Goal: Complete application form

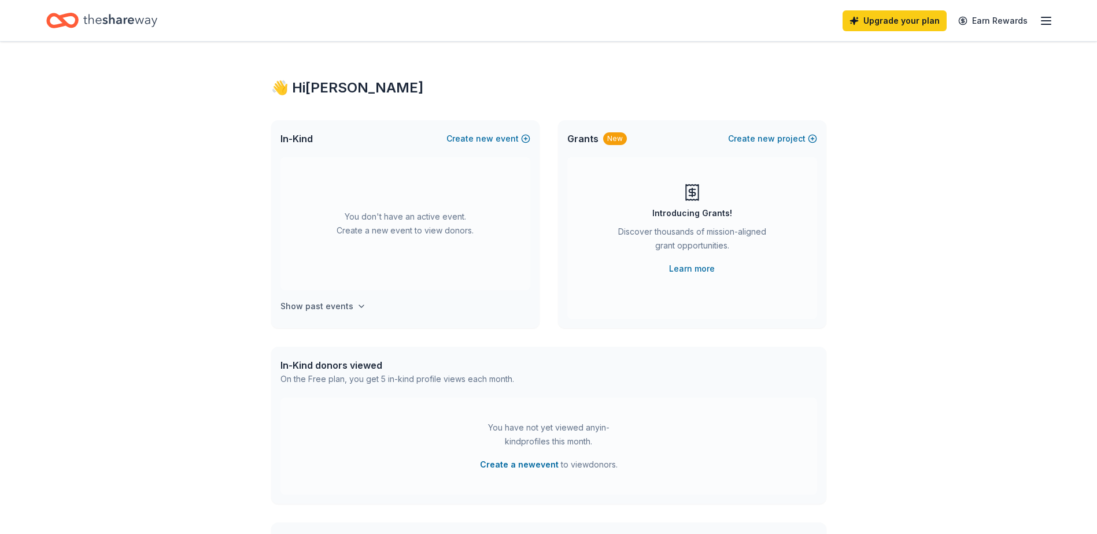
click at [304, 305] on h4 "Show past events" at bounding box center [317, 307] width 73 height 14
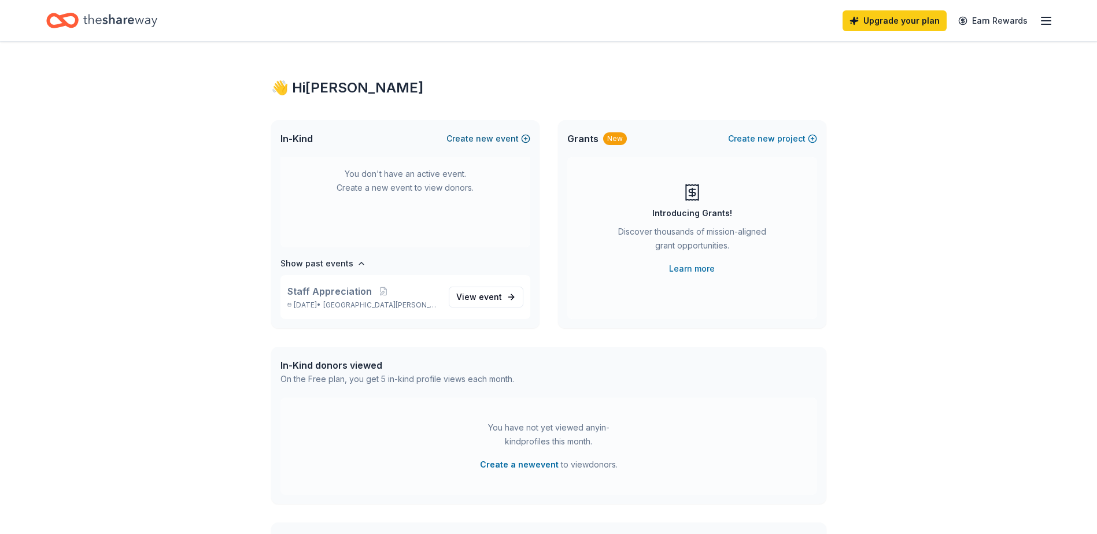
click at [479, 139] on span "new" at bounding box center [484, 139] width 17 height 14
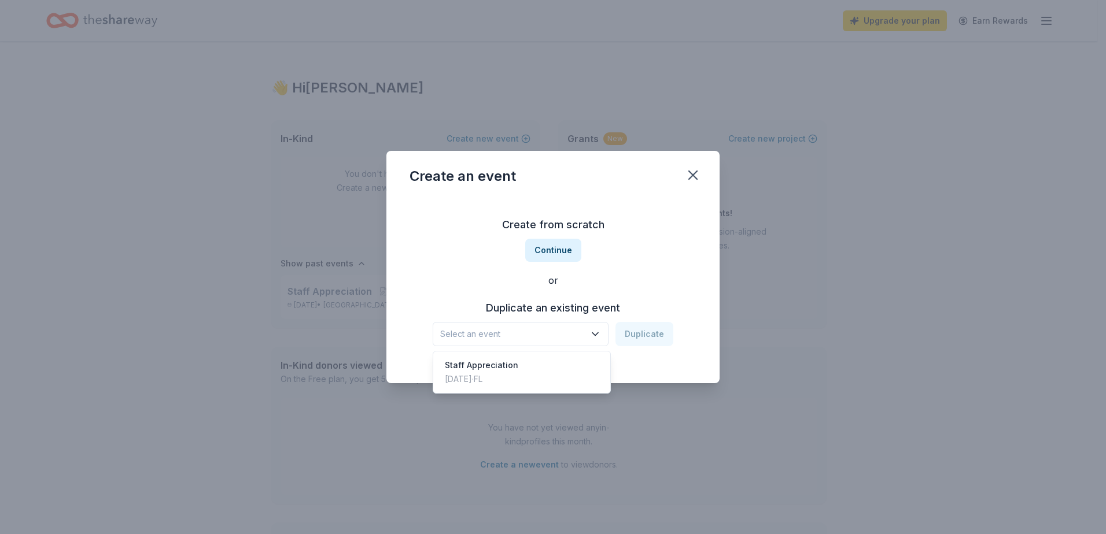
click at [598, 332] on icon "button" at bounding box center [595, 335] width 12 height 12
click at [546, 255] on button "Continue" at bounding box center [553, 250] width 56 height 23
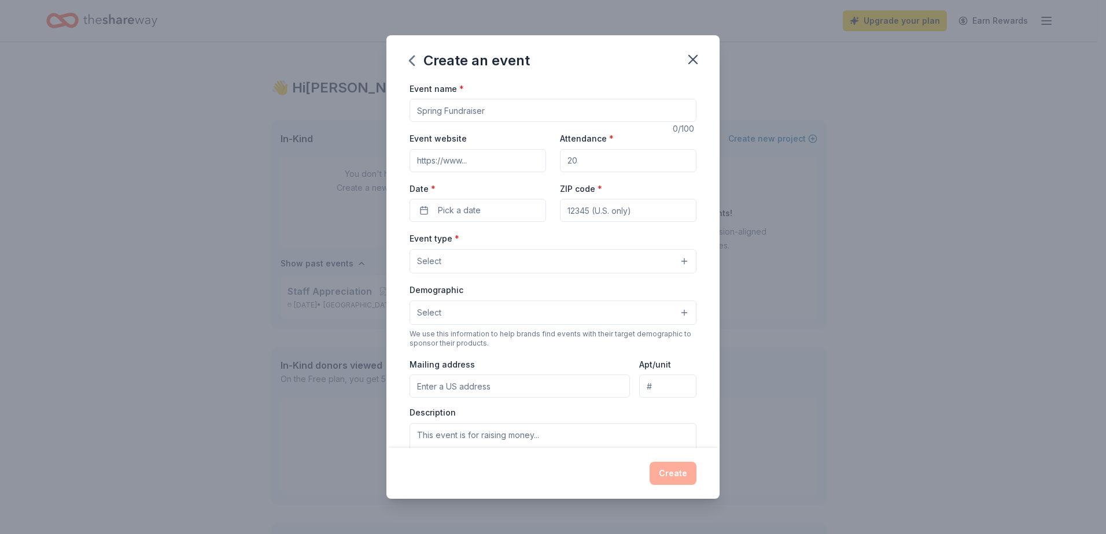
drag, startPoint x: 488, startPoint y: 110, endPoint x: 378, endPoint y: 111, distance: 110.5
click at [378, 111] on div "Create an event Event name * 0 /100 Event website Attendance * Date * Pick a da…" at bounding box center [553, 267] width 1106 height 534
type input "Vero Beach Baseball Annual Golf Tournament"
click at [591, 162] on input "Attendance *" at bounding box center [628, 160] width 137 height 23
type input "200"
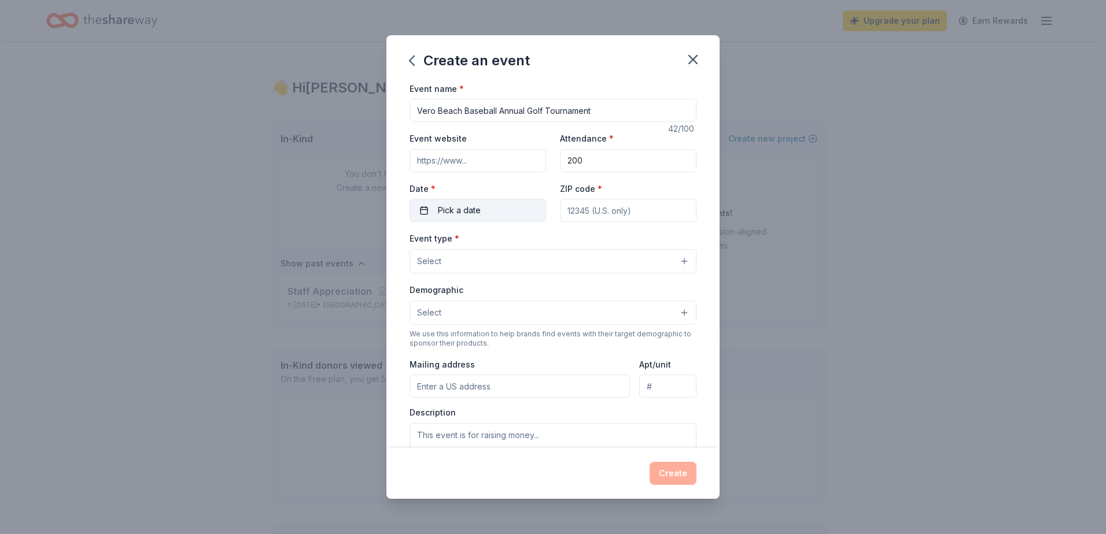
click at [426, 211] on button "Pick a date" at bounding box center [478, 210] width 137 height 23
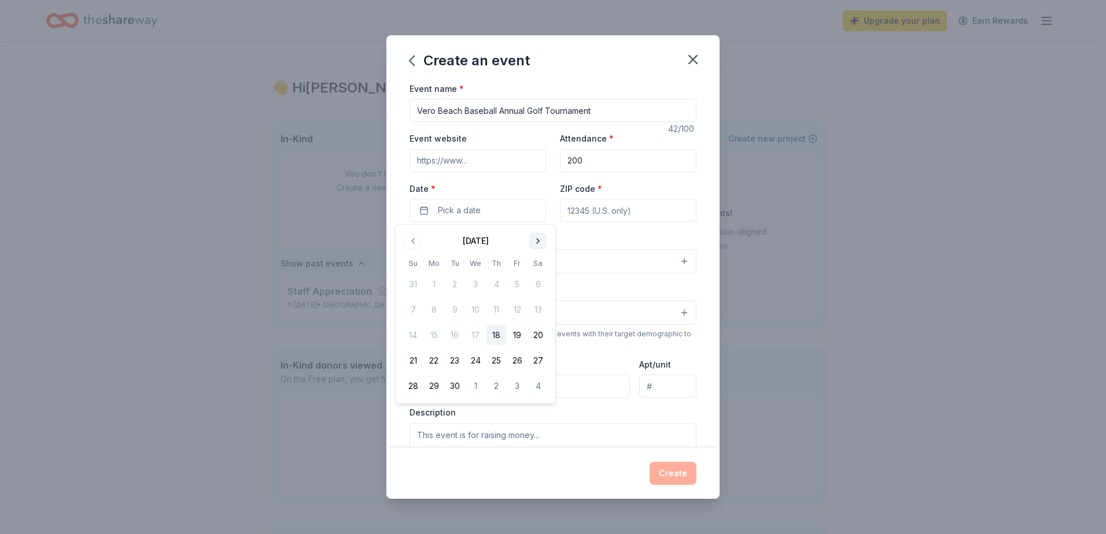
click at [533, 243] on button "Go to next month" at bounding box center [538, 241] width 16 height 16
click at [534, 287] on button "6" at bounding box center [538, 284] width 21 height 21
click at [581, 214] on input "ZIP code *" at bounding box center [628, 210] width 137 height 23
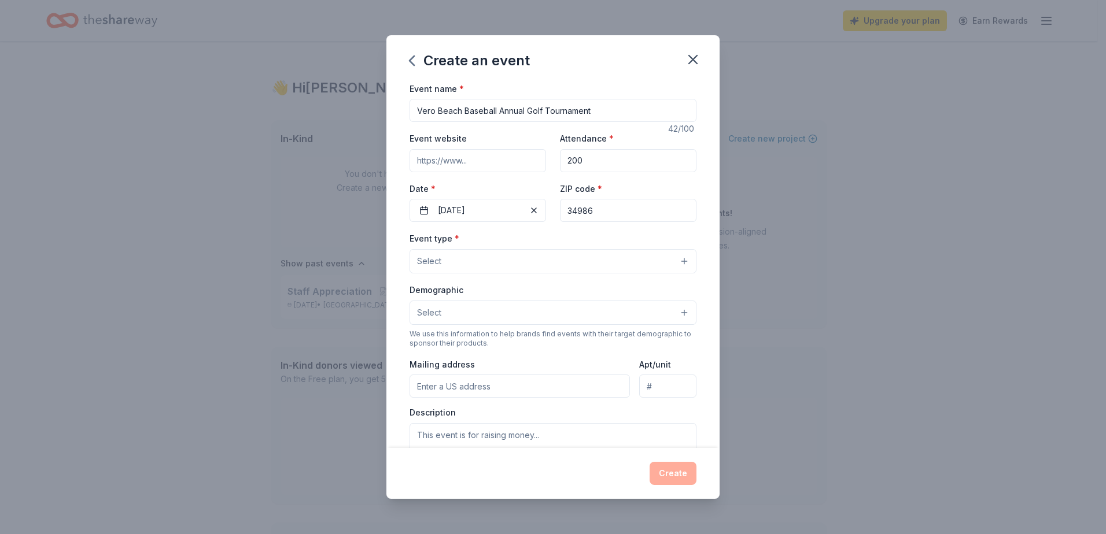
type input "34986"
click at [437, 261] on span "Select" at bounding box center [429, 262] width 24 height 14
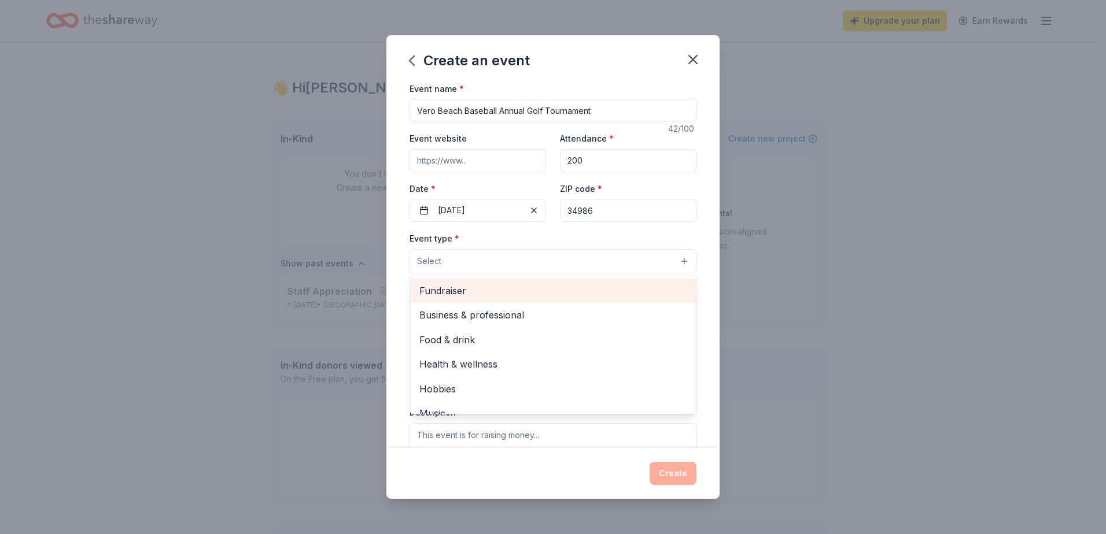
click at [432, 294] on span "Fundraiser" at bounding box center [552, 290] width 267 height 15
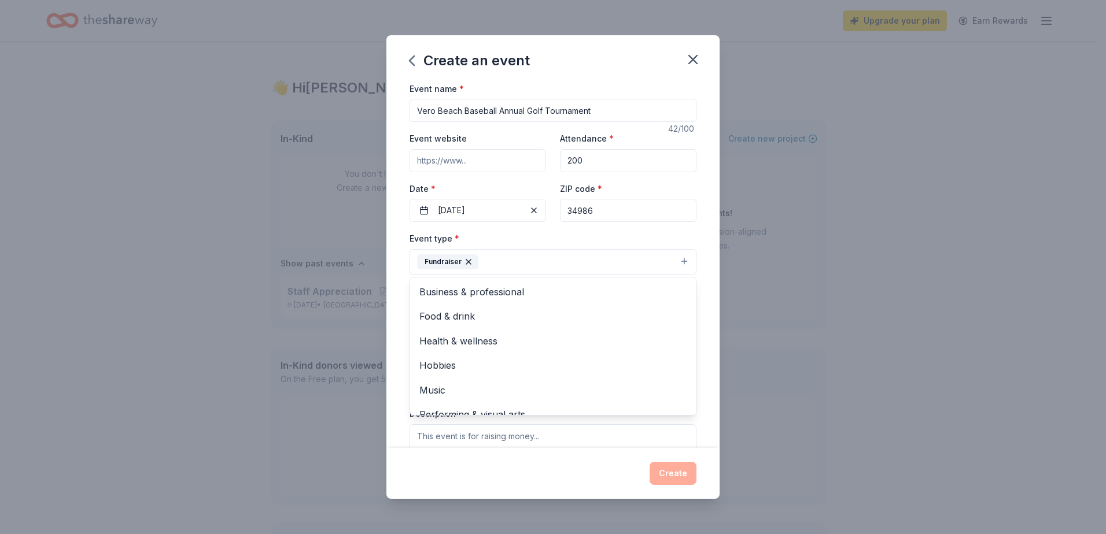
click at [702, 380] on div "Event name * Vero Beach Baseball Annual Golf Tournament 42 /100 Event website A…" at bounding box center [552, 265] width 333 height 367
click at [480, 312] on button "Select" at bounding box center [553, 314] width 287 height 24
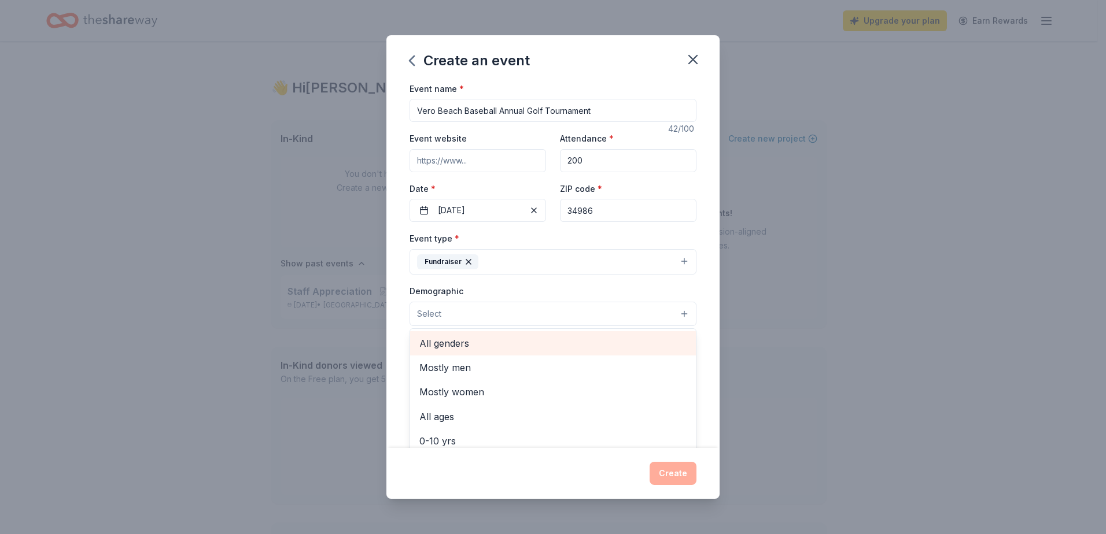
click at [456, 345] on span "All genders" at bounding box center [552, 343] width 267 height 15
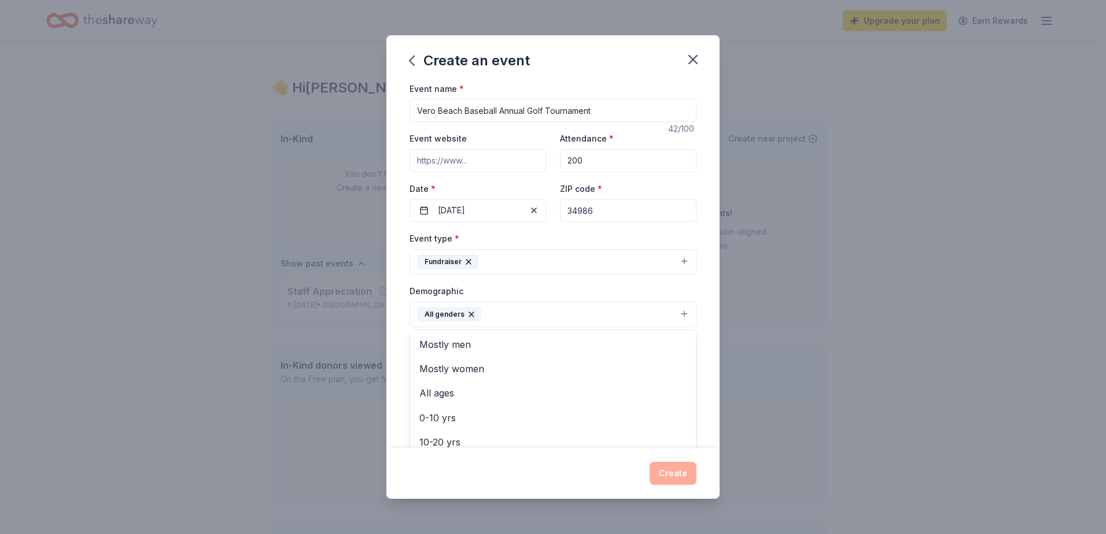
click at [704, 357] on div "Event name * Vero Beach Baseball Annual Golf Tournament 42 /100 Event website A…" at bounding box center [552, 265] width 333 height 367
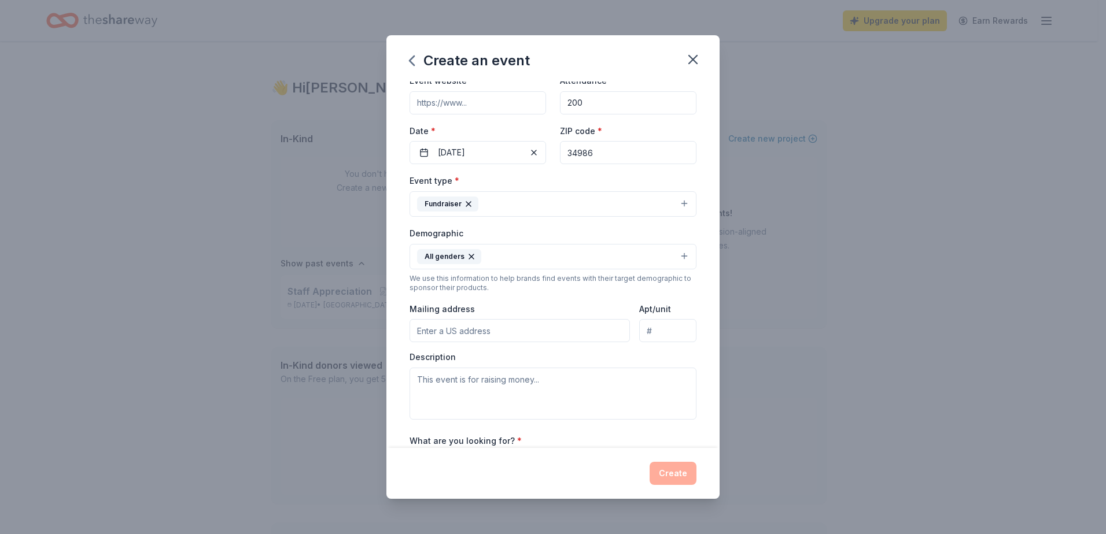
scroll to position [116, 0]
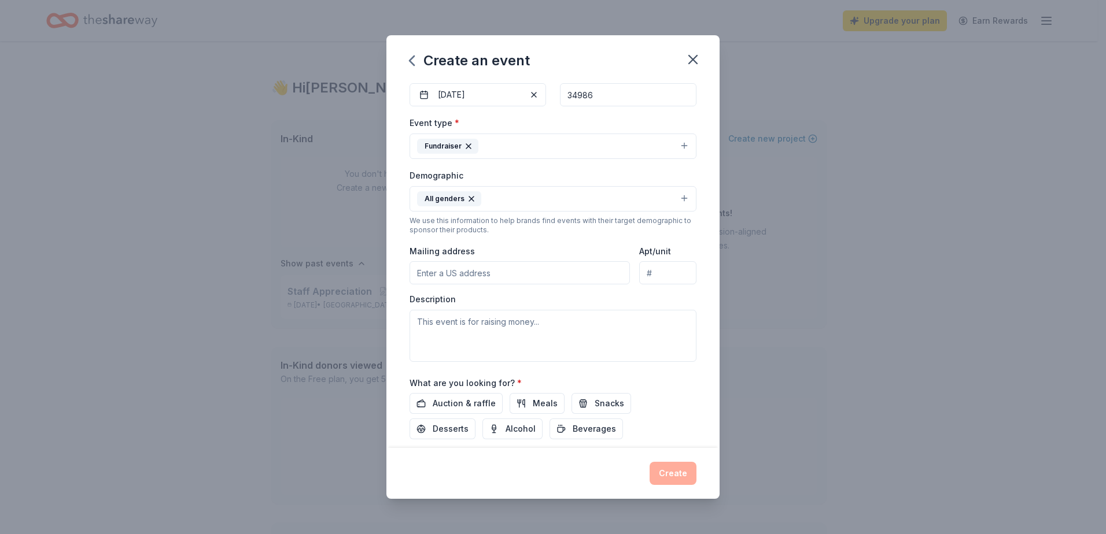
click at [459, 275] on input "Mailing address" at bounding box center [520, 272] width 220 height 23
type input "5736 Northwest Jigsaw Lane, Port St. Lucie, FL, 34986"
click at [456, 322] on textarea at bounding box center [553, 336] width 287 height 52
type textarea "V"
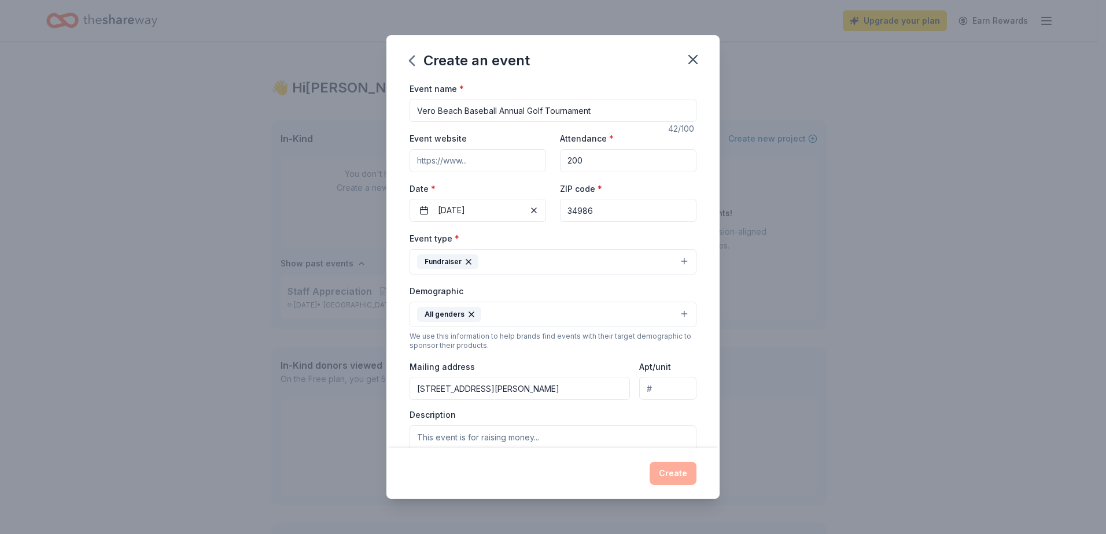
drag, startPoint x: 603, startPoint y: 110, endPoint x: 403, endPoint y: 110, distance: 200.1
click at [403, 110] on div "Event name * Vero Beach Baseball Annual Golf Tournament 42 /100 Event website A…" at bounding box center [552, 265] width 333 height 367
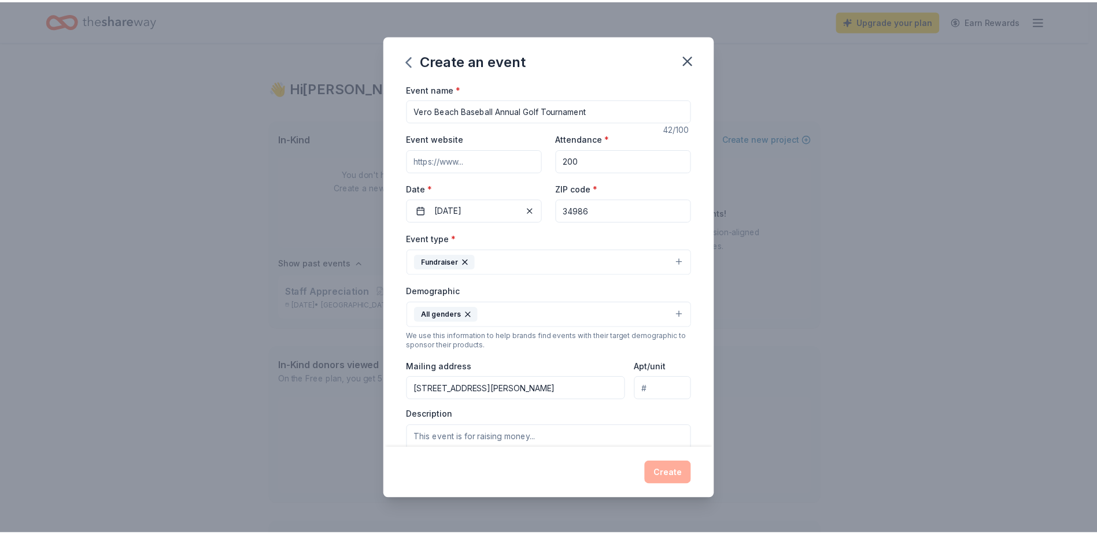
scroll to position [188, 0]
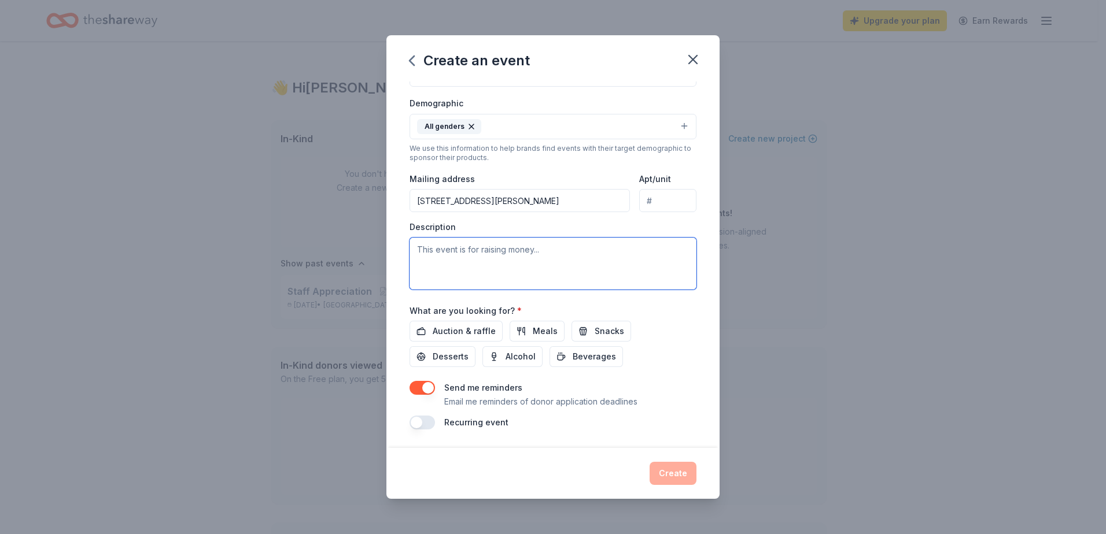
click at [422, 248] on textarea at bounding box center [553, 264] width 287 height 52
paste textarea "Vero Beach Baseball Annual Golf Tournament"
click at [463, 249] on textarea "Vero Beach Baseball Annual Golf Tournament" at bounding box center [553, 264] width 287 height 52
type textarea "Vero Beach High School Baseball Annual Golf Tournament"
click at [464, 330] on span "Auction & raffle" at bounding box center [464, 332] width 63 height 14
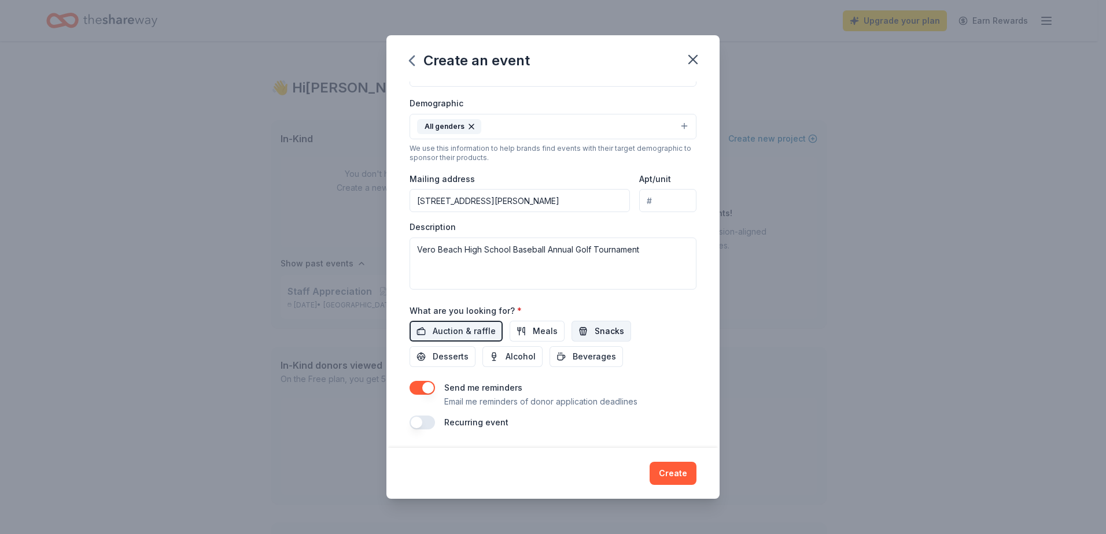
click at [595, 336] on span "Snacks" at bounding box center [610, 332] width 30 height 14
click at [447, 357] on span "Desserts" at bounding box center [451, 357] width 36 height 14
click at [519, 357] on span "Alcohol" at bounding box center [521, 357] width 30 height 14
click at [578, 354] on span "Beverages" at bounding box center [594, 357] width 43 height 14
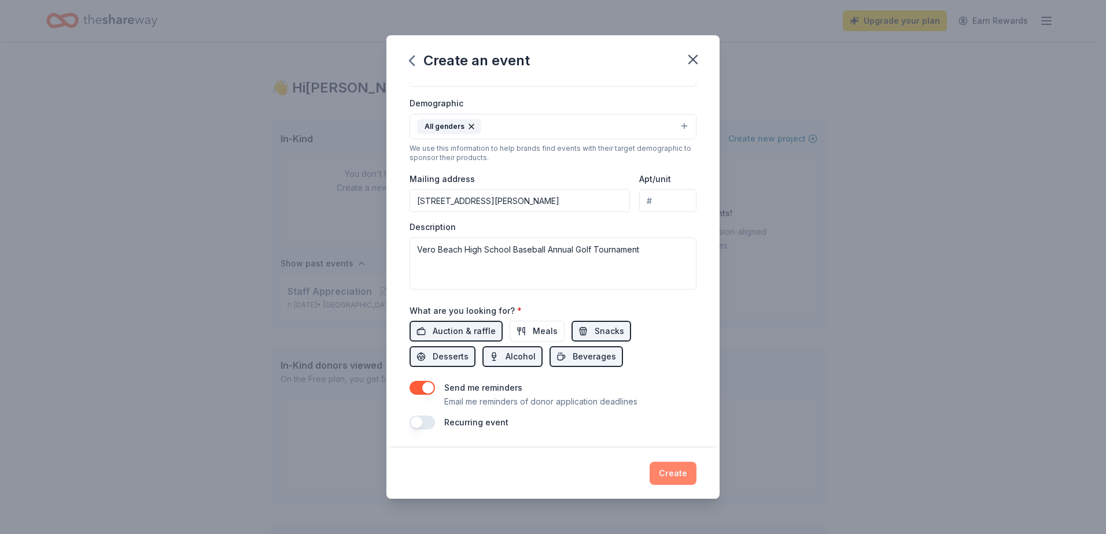
click at [673, 473] on button "Create" at bounding box center [673, 473] width 47 height 23
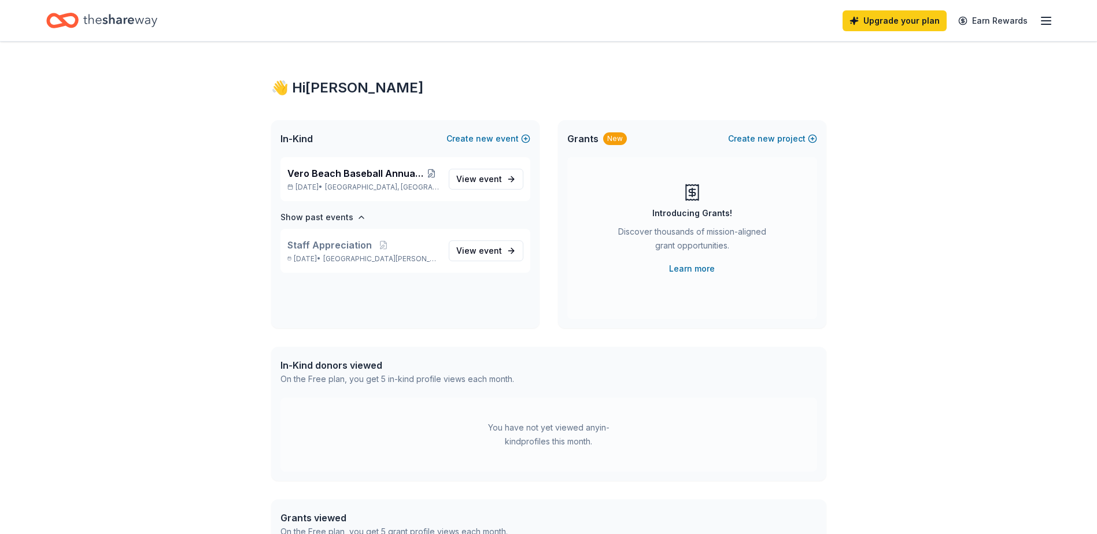
scroll to position [0, 0]
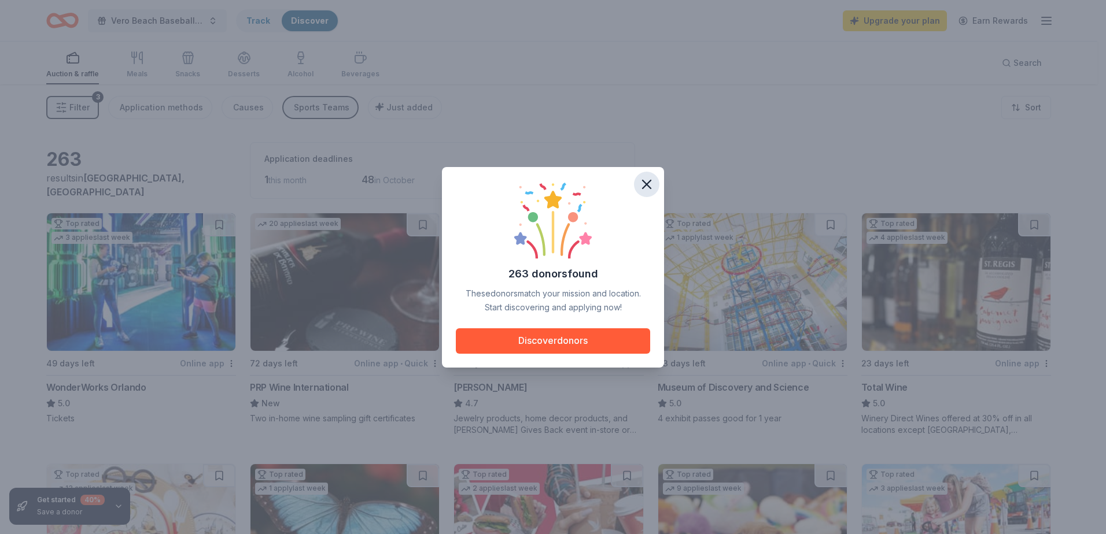
click at [647, 183] on icon "button" at bounding box center [647, 184] width 8 height 8
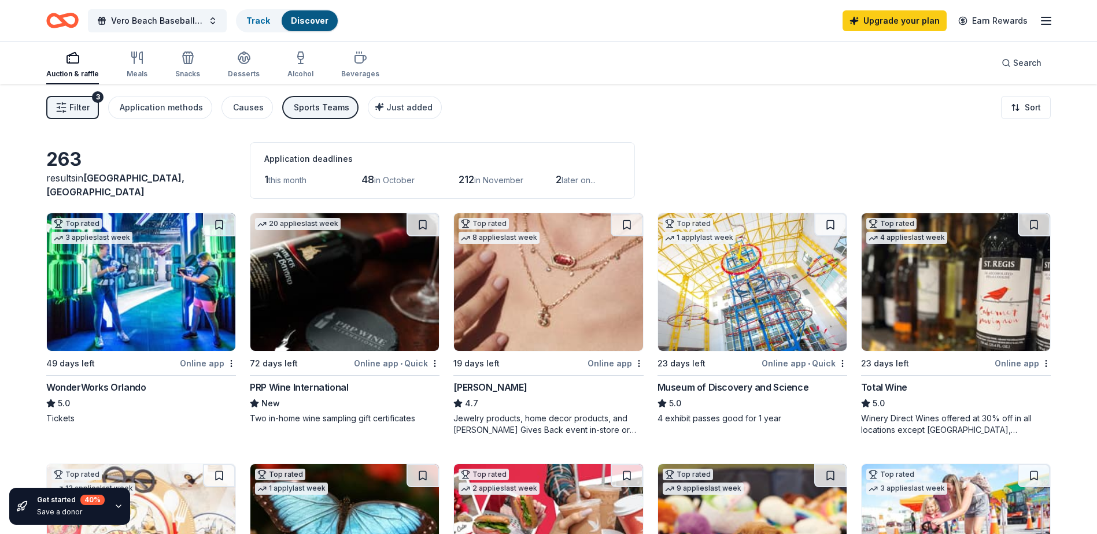
click at [1044, 20] on icon "button" at bounding box center [1046, 21] width 14 height 14
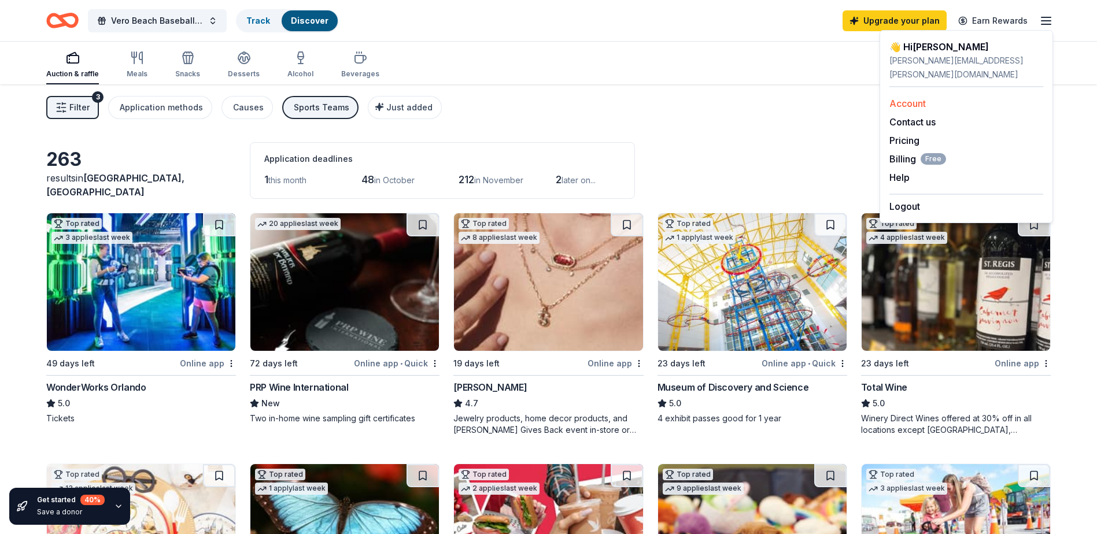
click at [912, 98] on link "Account" at bounding box center [908, 104] width 36 height 12
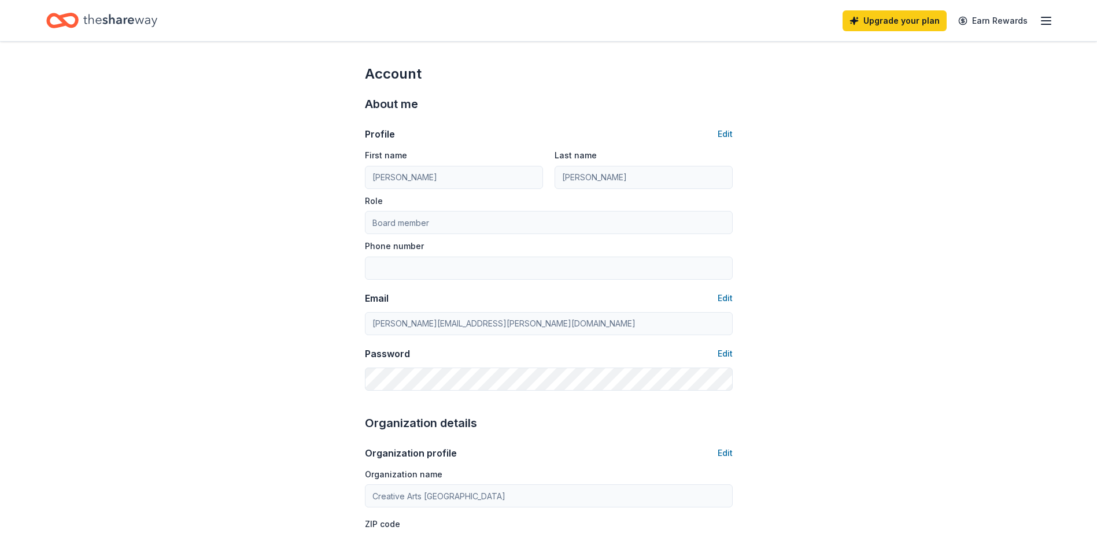
click at [1042, 23] on icon "button" at bounding box center [1046, 21] width 14 height 14
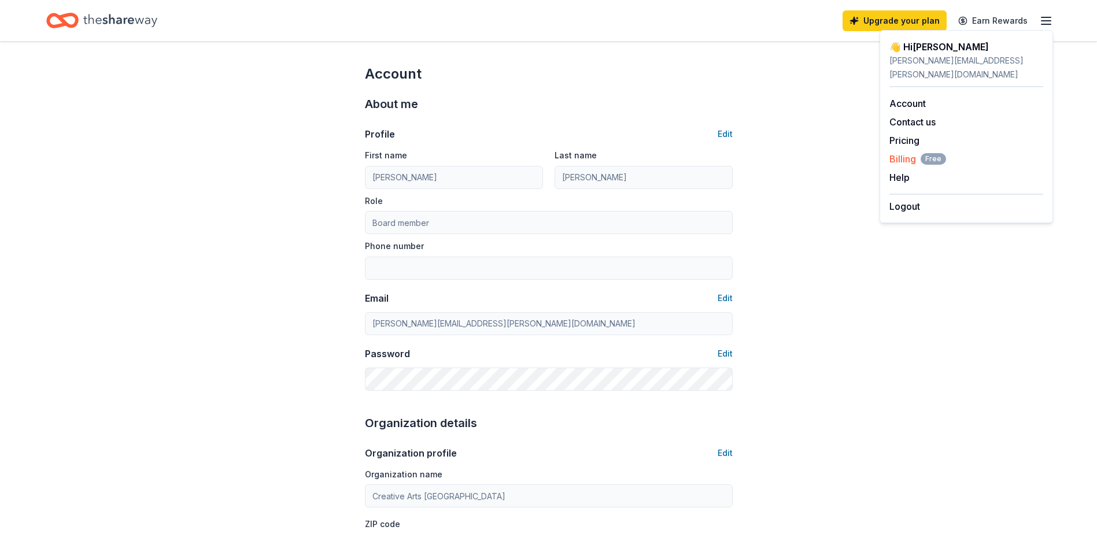
click at [899, 152] on span "Billing Free" at bounding box center [918, 159] width 57 height 14
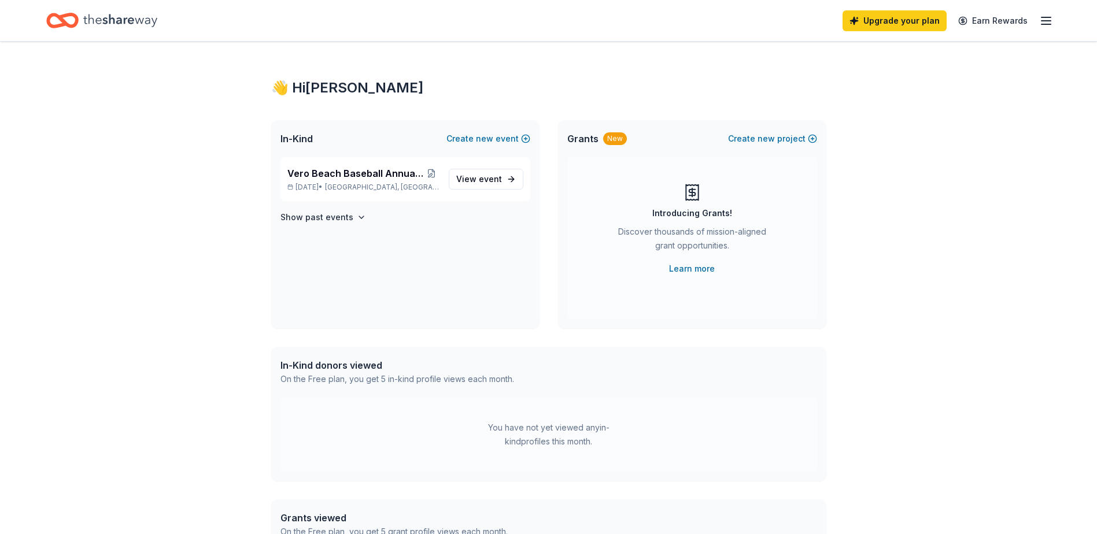
click at [1052, 20] on icon "button" at bounding box center [1046, 21] width 14 height 14
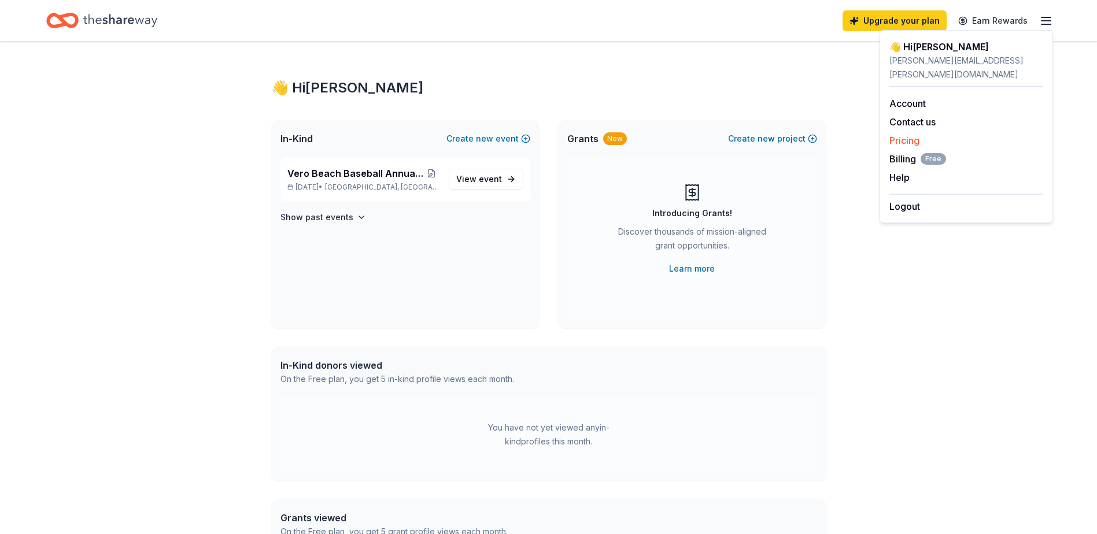
click at [906, 135] on link "Pricing" at bounding box center [905, 141] width 30 height 12
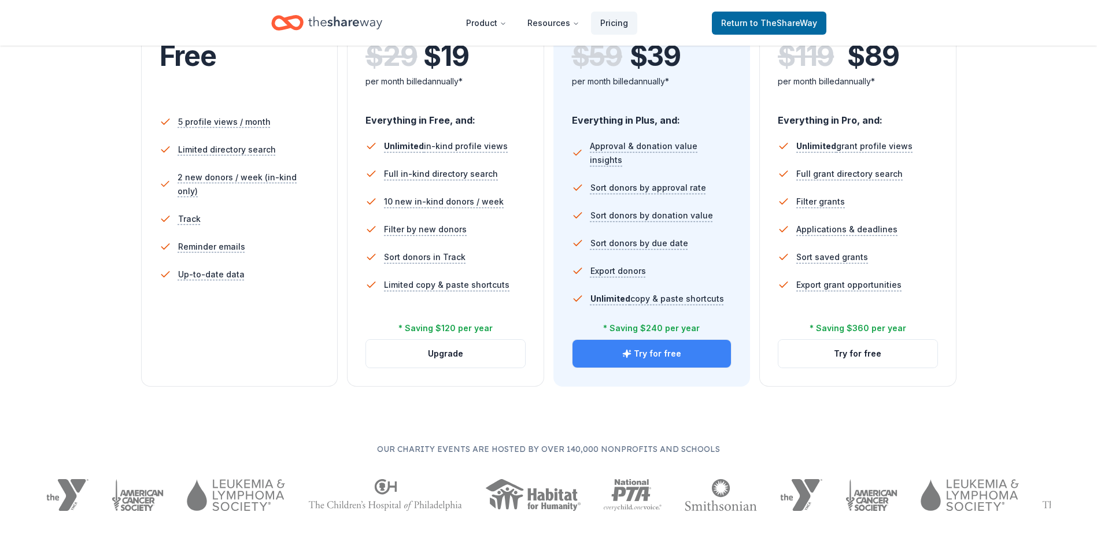
scroll to position [347, 0]
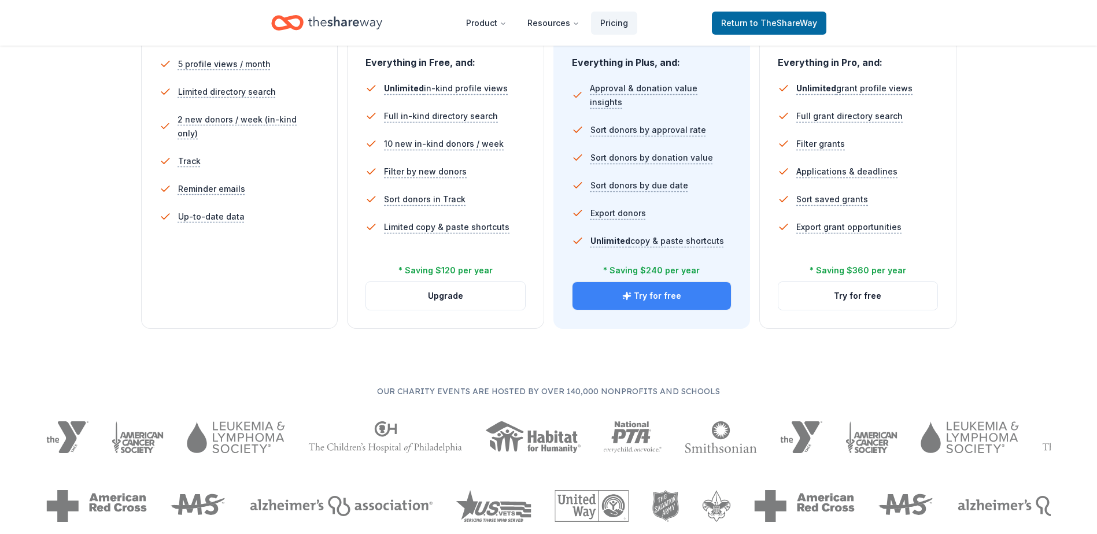
click at [650, 296] on button "Try for free" at bounding box center [652, 296] width 159 height 28
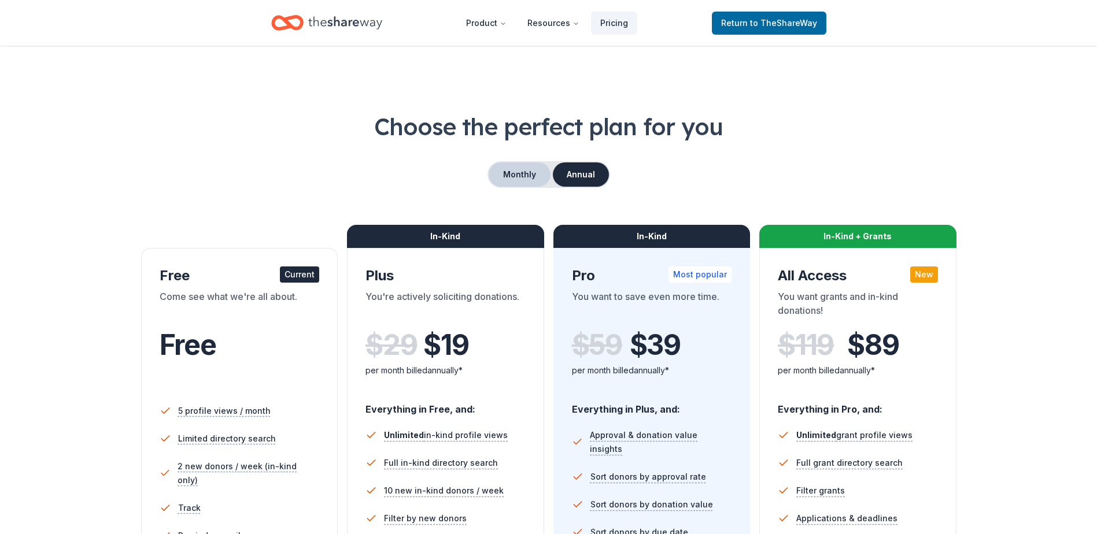
click at [515, 169] on button "Monthly" at bounding box center [520, 175] width 62 height 24
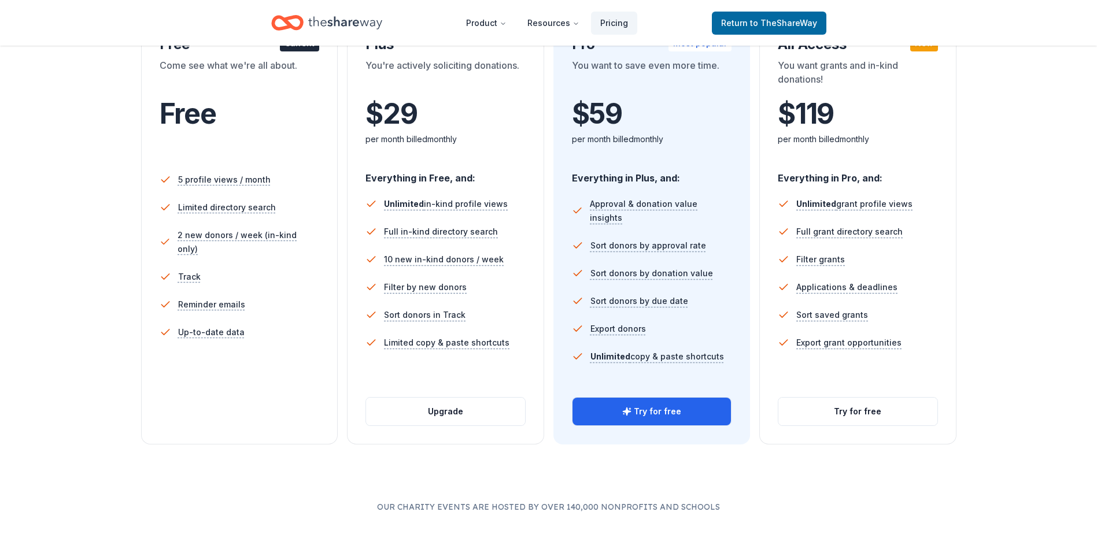
scroll to position [58, 0]
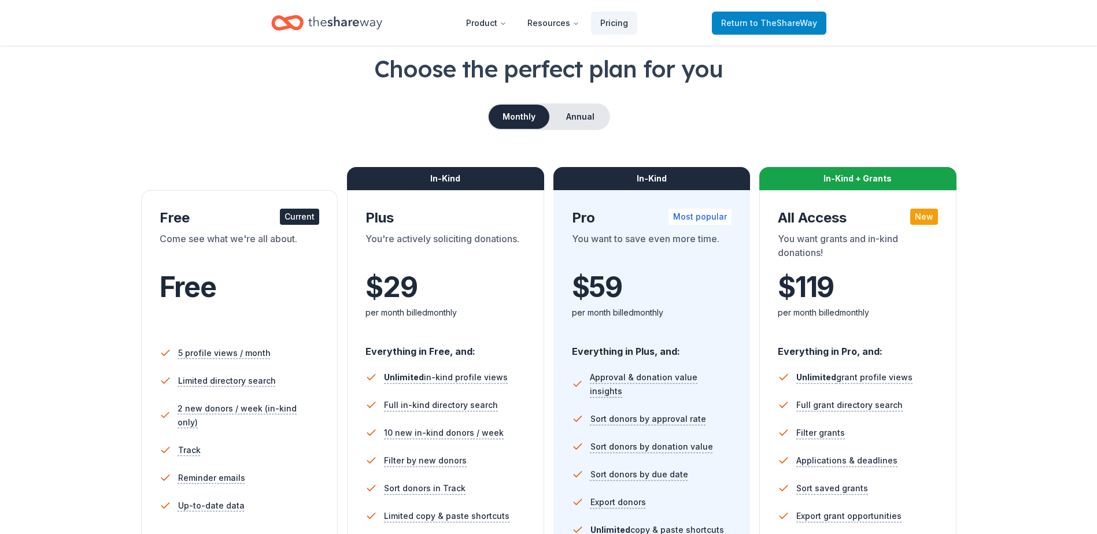
click at [772, 27] on span "to TheShareWay" at bounding box center [783, 23] width 67 height 10
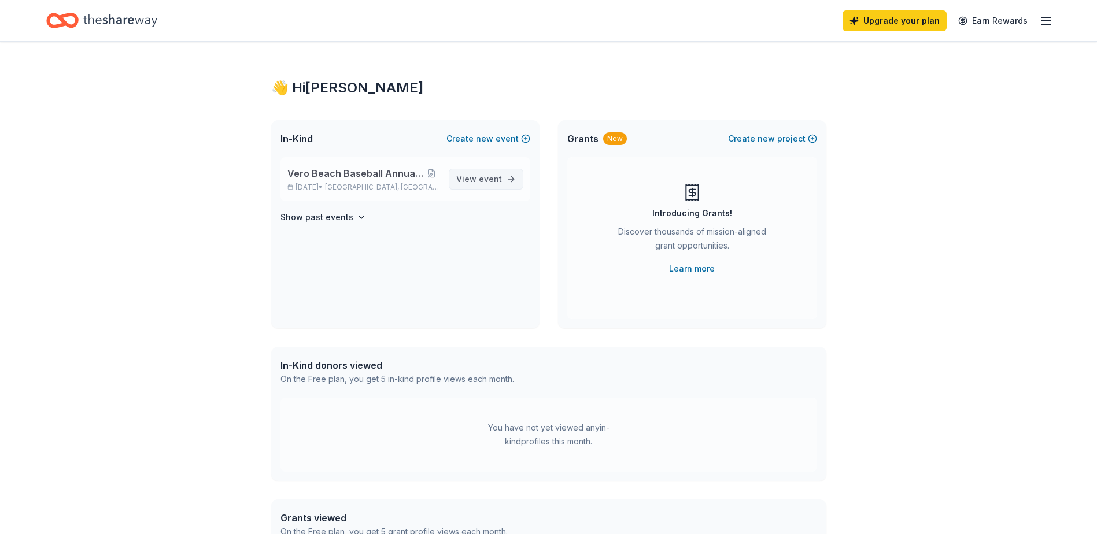
click at [478, 177] on span "View event" at bounding box center [479, 179] width 46 height 14
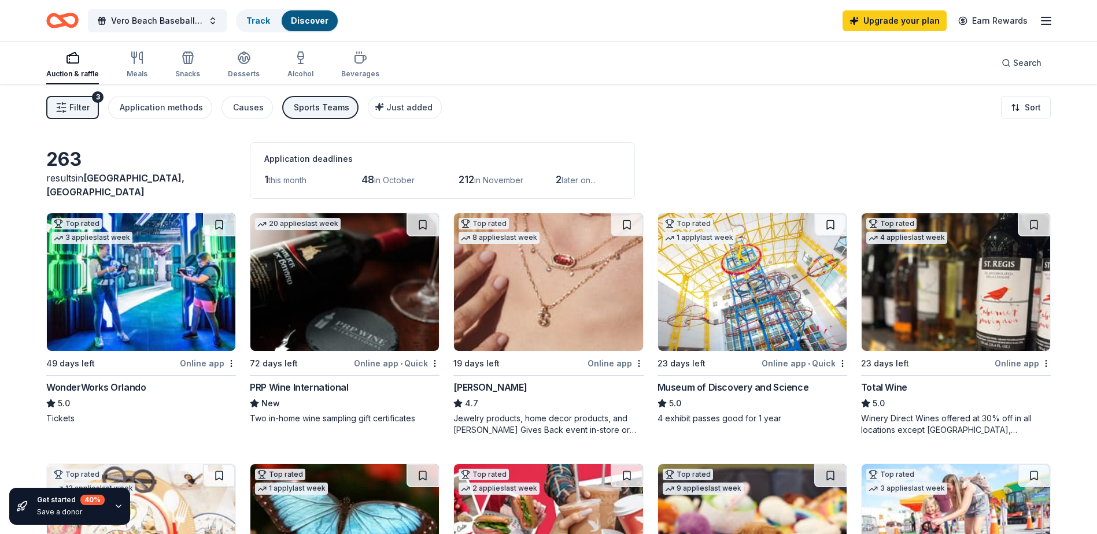
scroll to position [58, 0]
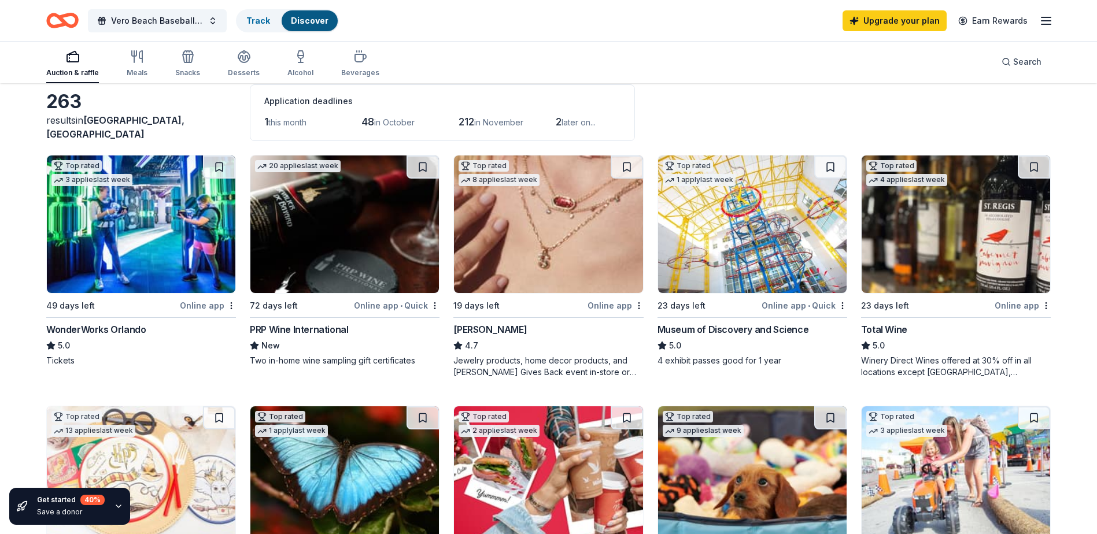
click at [958, 249] on img at bounding box center [956, 225] width 189 height 138
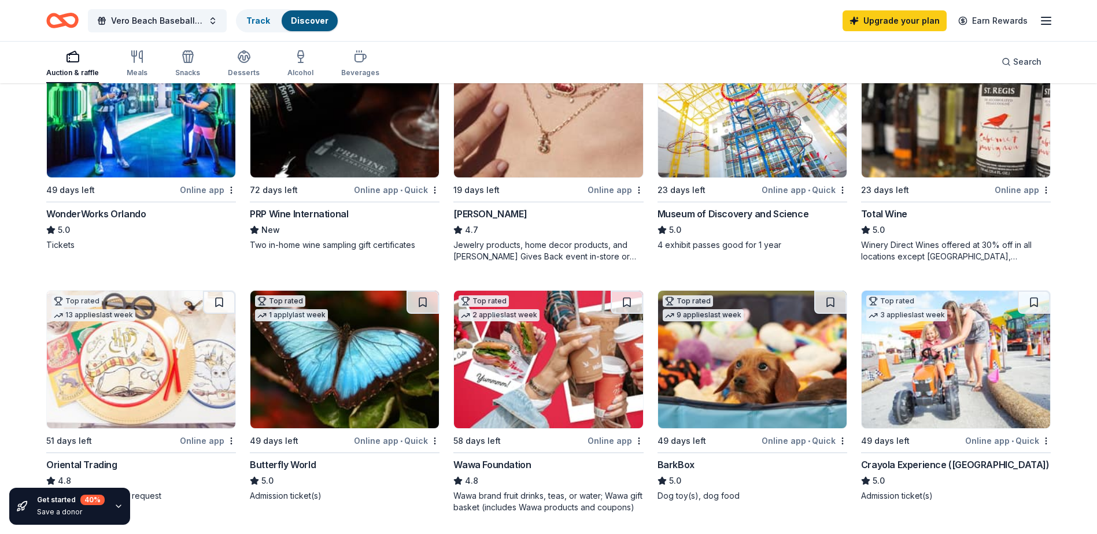
scroll to position [289, 0]
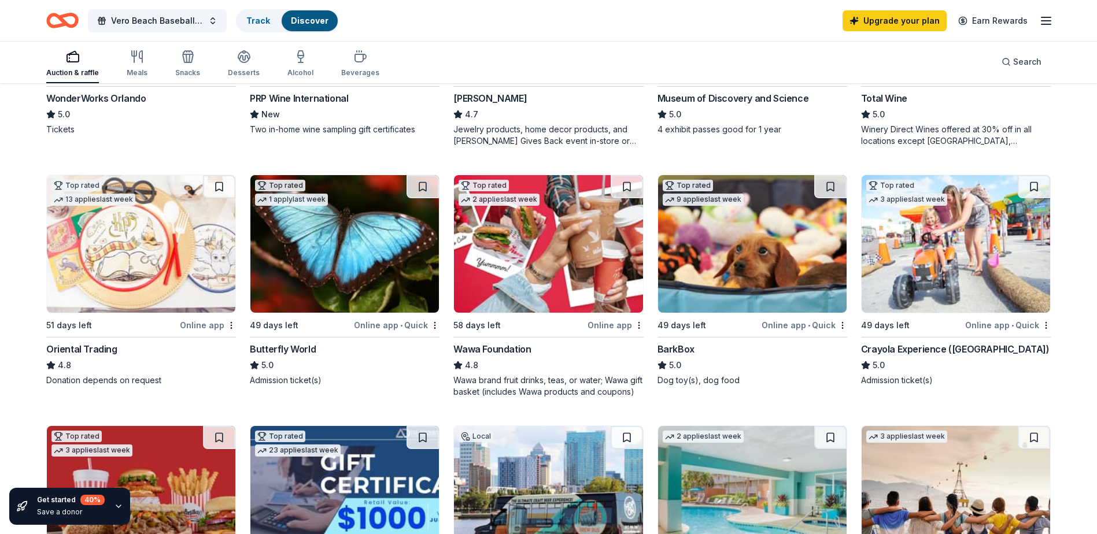
click at [508, 274] on img at bounding box center [548, 244] width 189 height 138
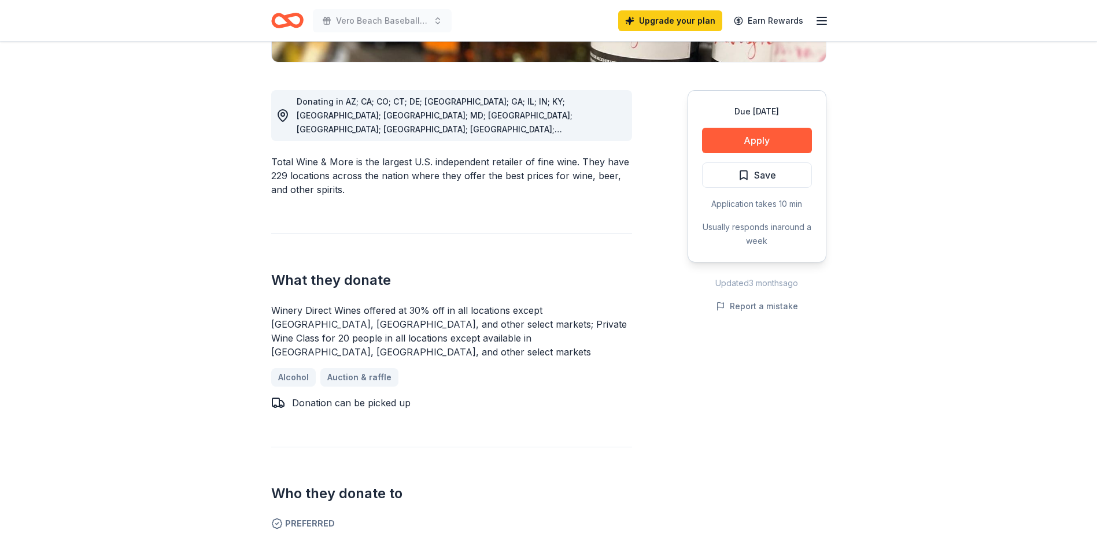
scroll to position [231, 0]
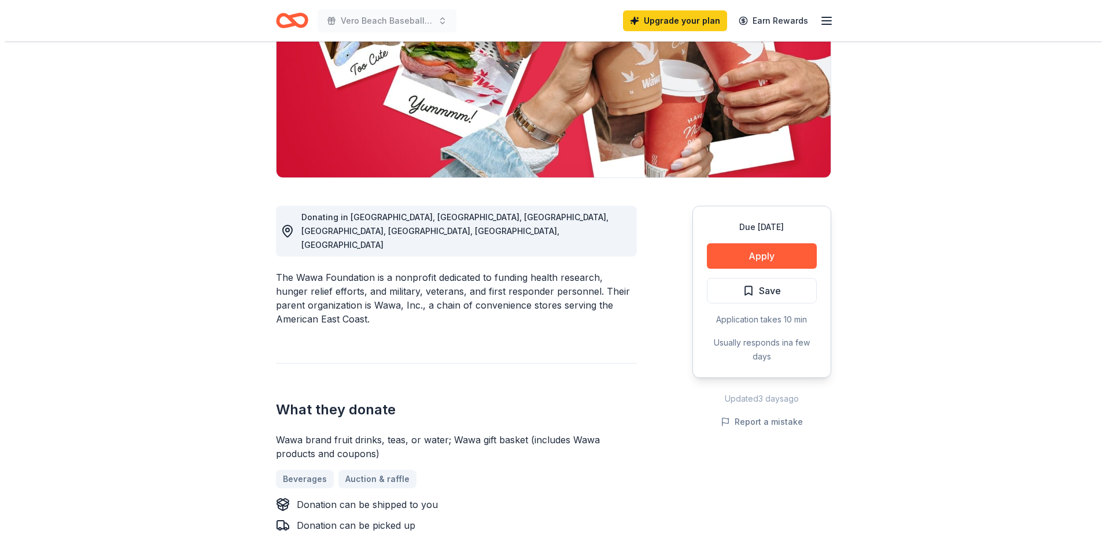
scroll to position [231, 0]
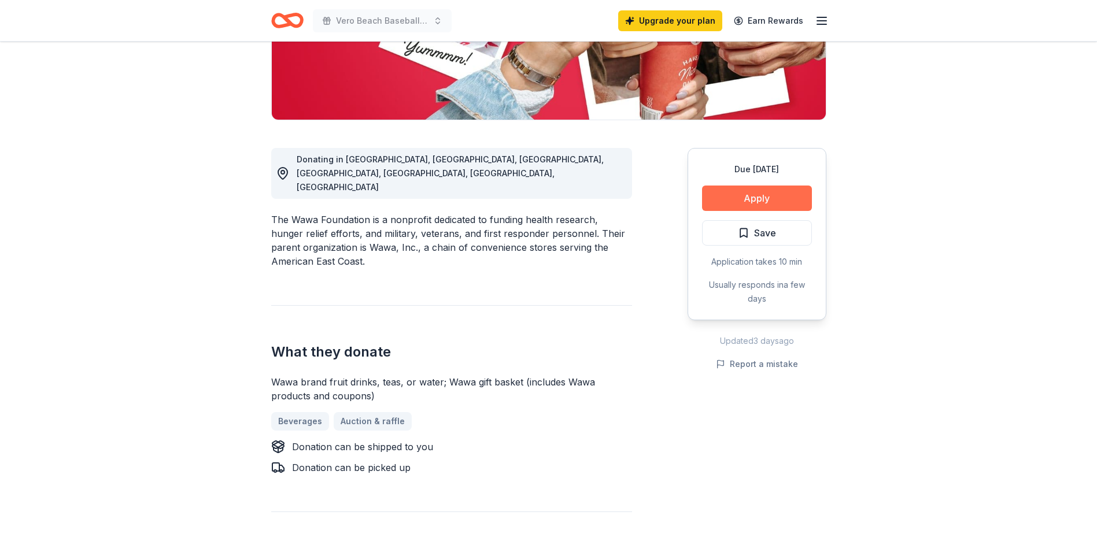
click at [746, 193] on button "Apply" at bounding box center [757, 198] width 110 height 25
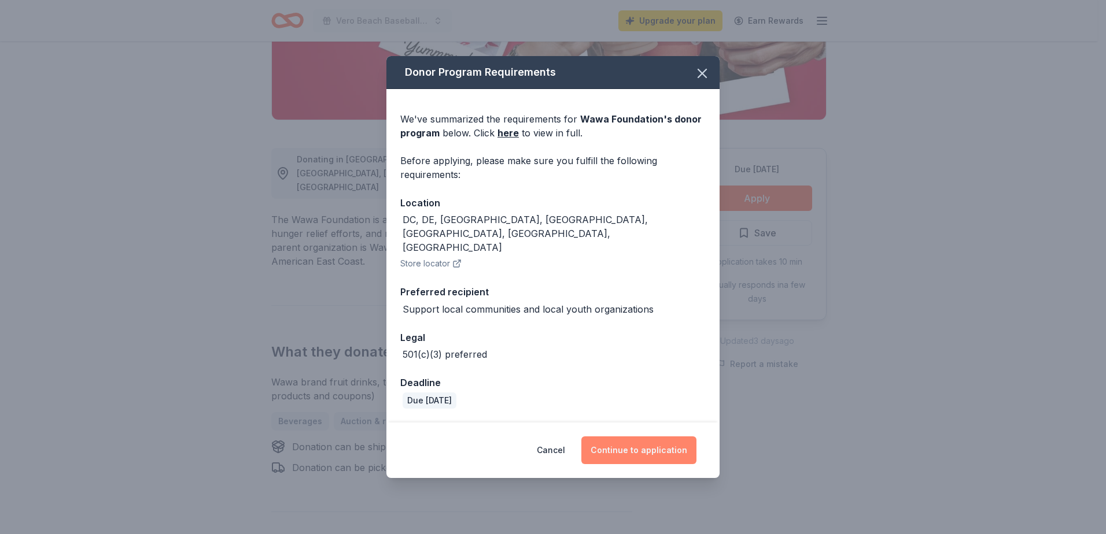
click at [650, 445] on button "Continue to application" at bounding box center [638, 451] width 115 height 28
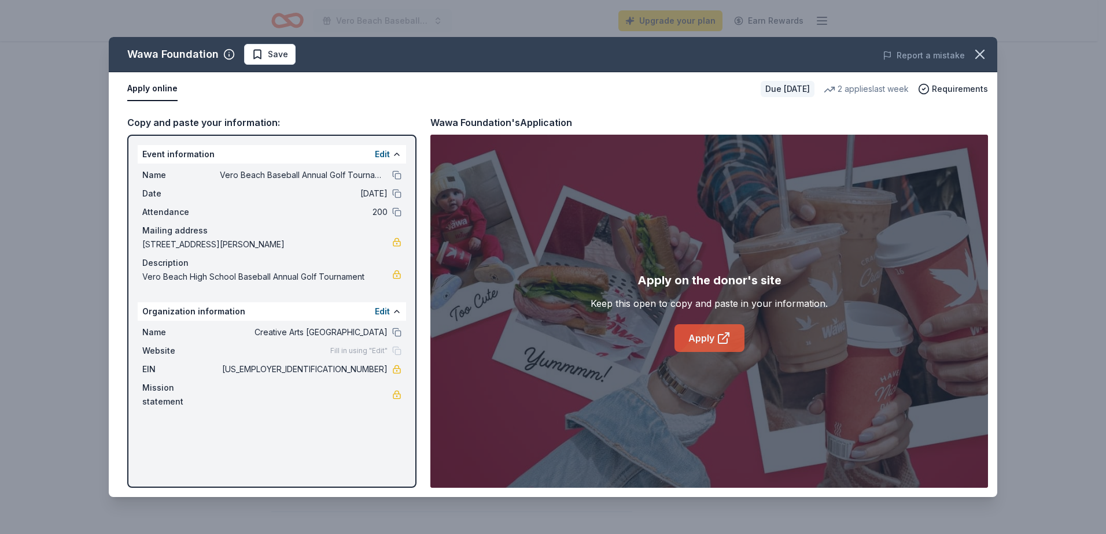
click at [721, 336] on icon at bounding box center [724, 338] width 14 height 14
click at [716, 341] on link "Apply" at bounding box center [709, 339] width 70 height 28
click at [382, 310] on button "Edit" at bounding box center [382, 312] width 15 height 14
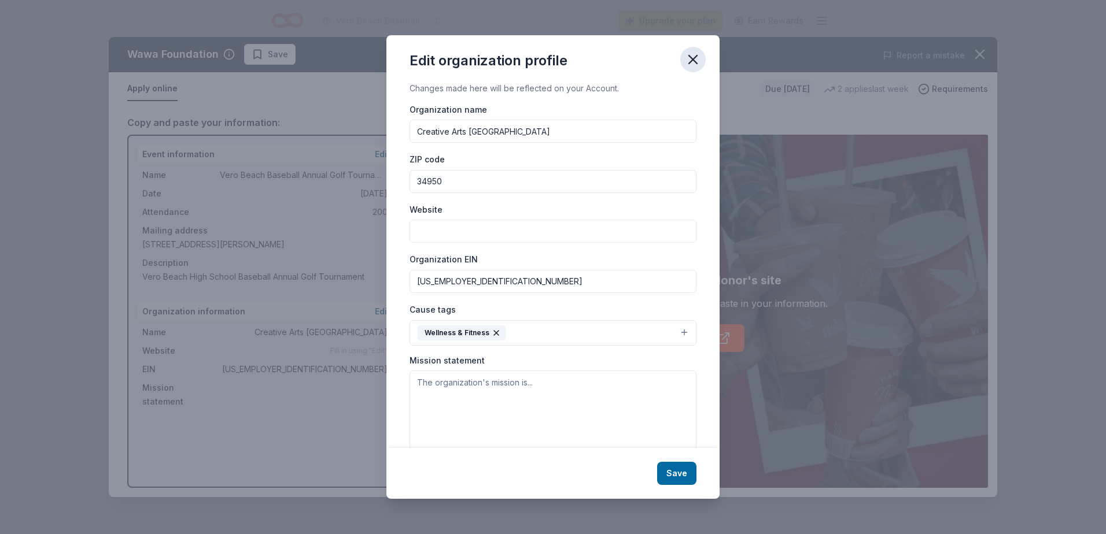
click at [699, 57] on icon "button" at bounding box center [693, 59] width 16 height 16
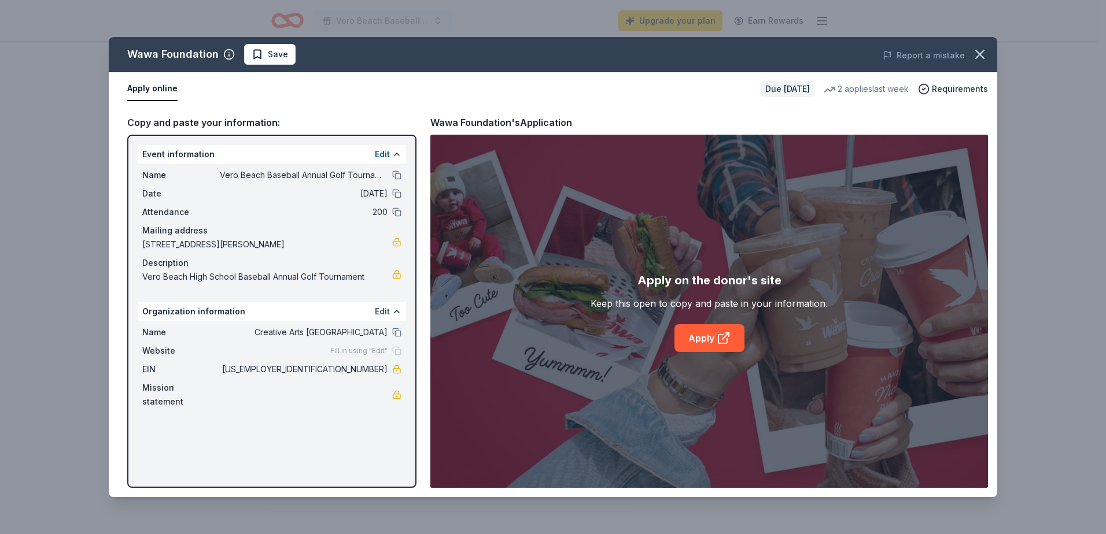
click at [388, 311] on button "Edit" at bounding box center [382, 312] width 15 height 14
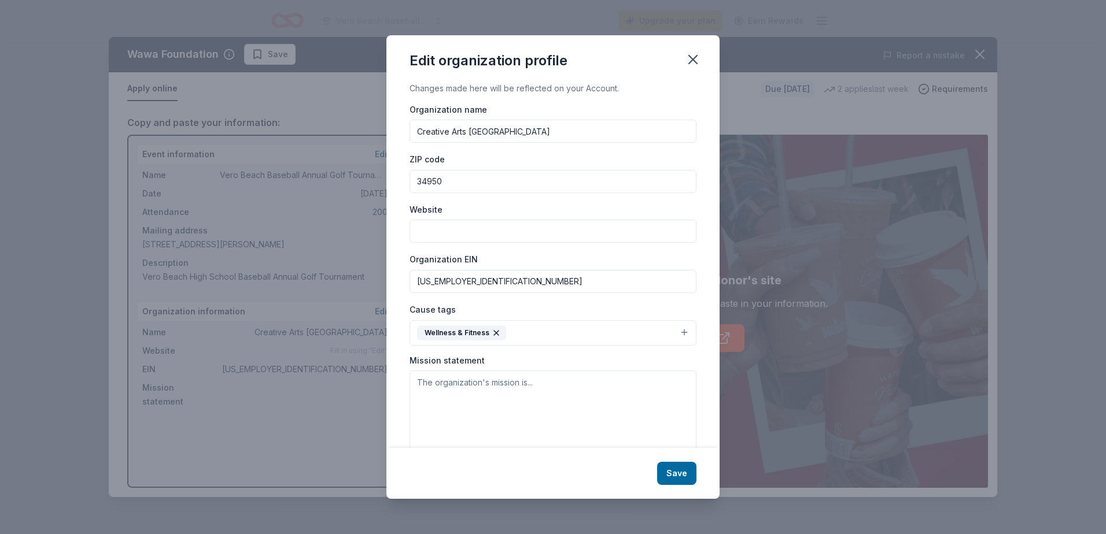
drag, startPoint x: 558, startPoint y: 127, endPoint x: 377, endPoint y: 143, distance: 182.3
click at [377, 143] on div "Edit organization profile Changes made here will be reflected on your Account. …" at bounding box center [553, 267] width 1106 height 534
type input "Diamond Booster Club"
click at [452, 180] on input "34950" at bounding box center [553, 181] width 287 height 23
type input "34986"
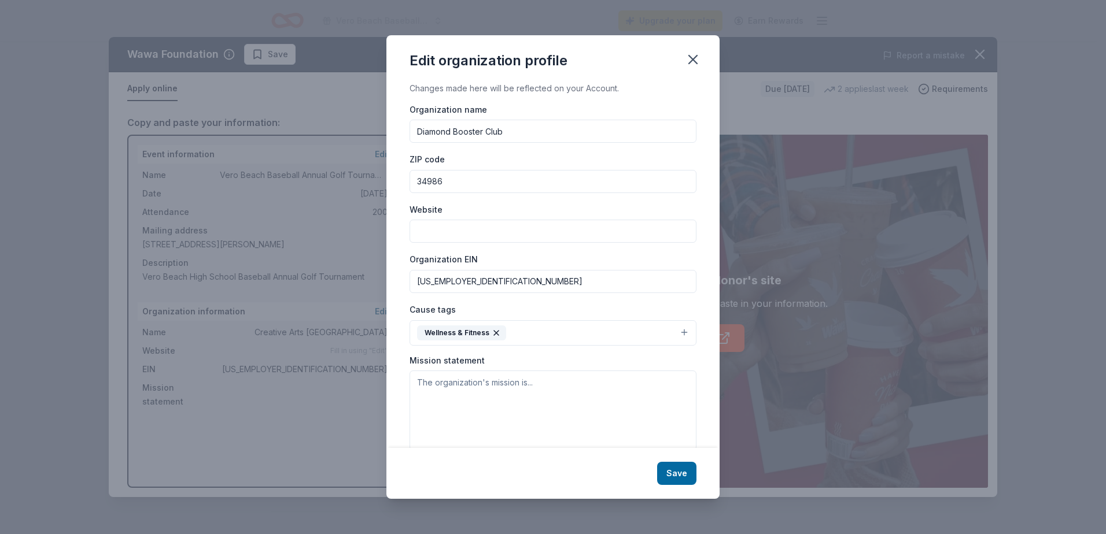
drag, startPoint x: 476, startPoint y: 283, endPoint x: 403, endPoint y: 275, distance: 73.3
click at [403, 275] on div "Changes made here will be reflected on your Account. Organization name Diamond …" at bounding box center [552, 265] width 333 height 367
type input "[US_EMPLOYER_IDENTIFICATION_NUMBER]"
click at [493, 333] on icon "button" at bounding box center [496, 333] width 9 height 9
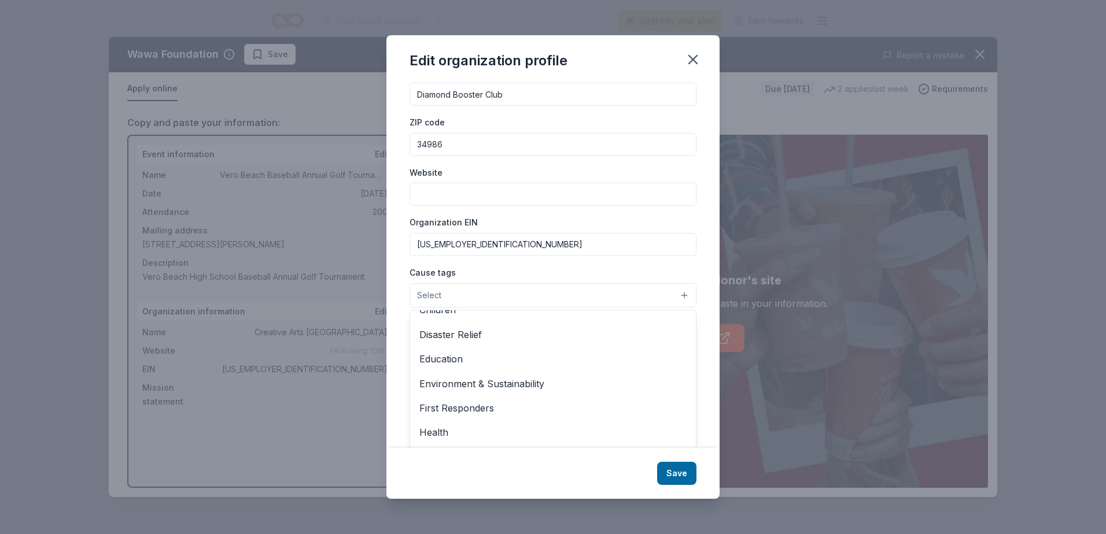
scroll to position [50, 0]
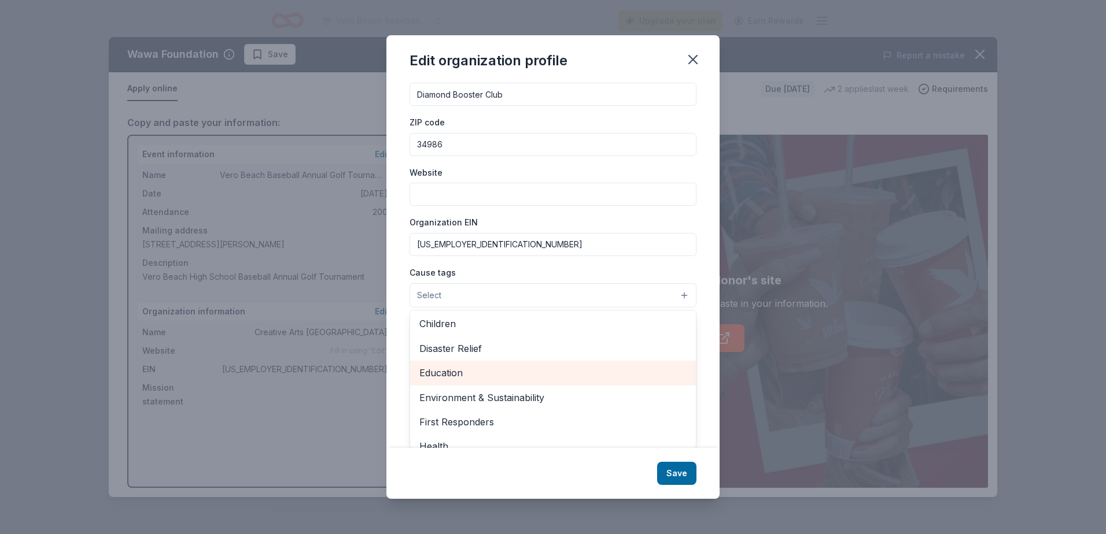
click at [446, 371] on span "Education" at bounding box center [552, 373] width 267 height 15
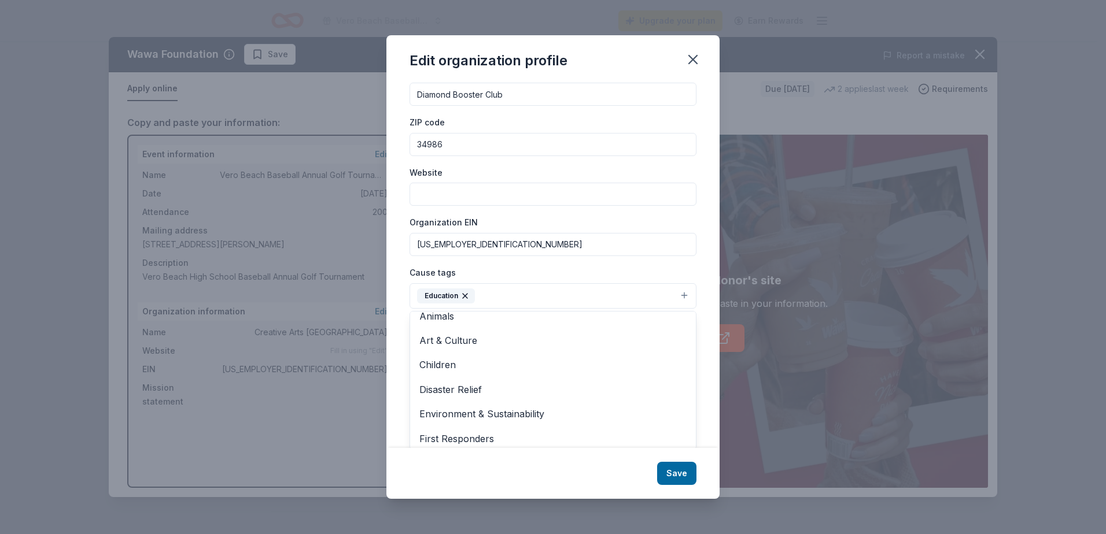
scroll to position [0, 0]
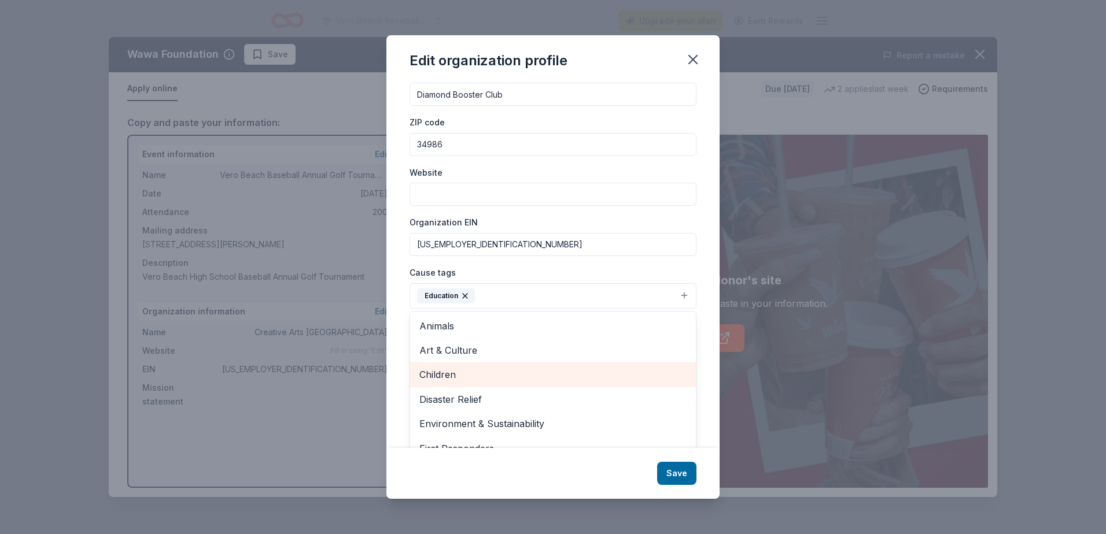
click at [440, 372] on span "Children" at bounding box center [552, 374] width 267 height 15
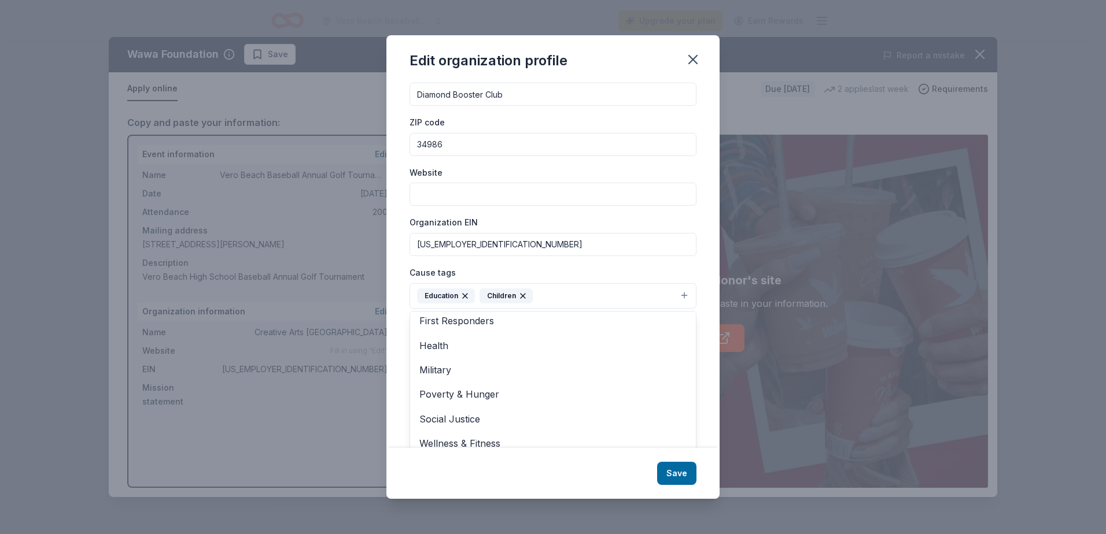
scroll to position [112, 0]
click at [685, 471] on div "Edit organization profile Changes made here will be reflected on your Account. …" at bounding box center [552, 267] width 333 height 464
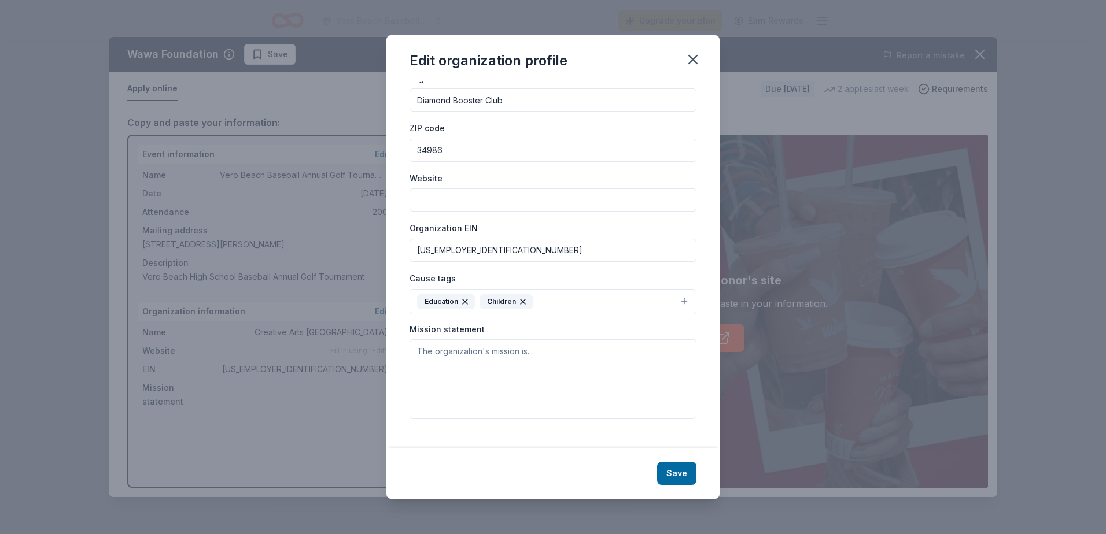
scroll to position [21, 0]
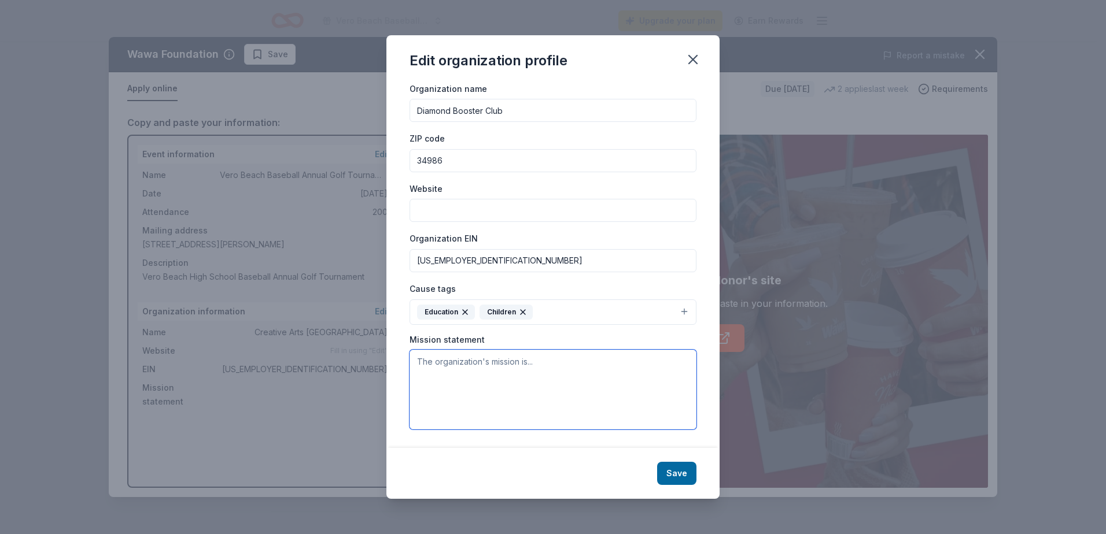
click at [473, 360] on textarea at bounding box center [553, 390] width 287 height 80
click at [670, 473] on button "Save" at bounding box center [676, 473] width 39 height 23
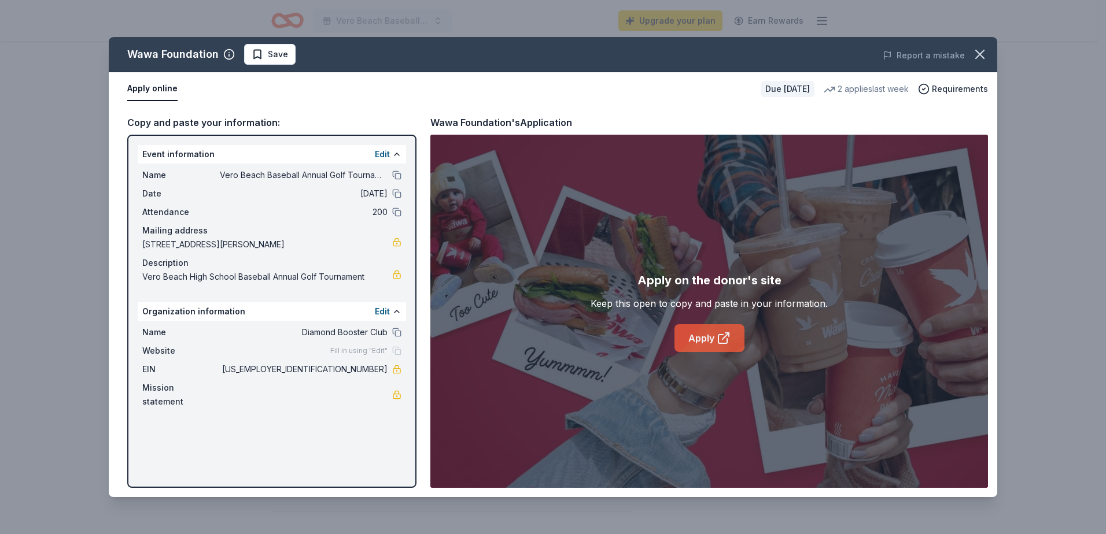
click at [719, 335] on icon at bounding box center [722, 339] width 9 height 9
click at [697, 333] on link "Apply" at bounding box center [709, 339] width 70 height 28
click at [717, 337] on icon at bounding box center [724, 338] width 14 height 14
